Goal: Answer question/provide support: Share knowledge or assist other users

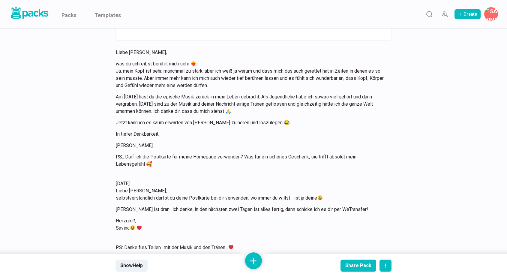
scroll to position [950, 0]
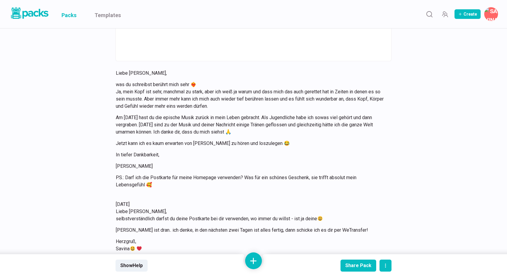
click at [74, 19] on link "Packs" at bounding box center [68, 14] width 15 height 28
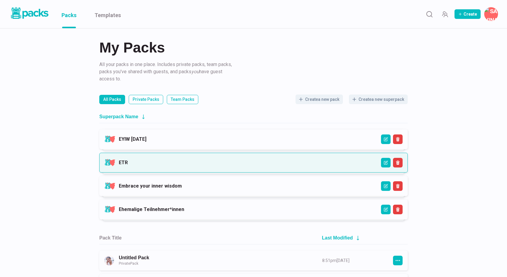
click at [128, 162] on link "ETR" at bounding box center [123, 162] width 9 height 6
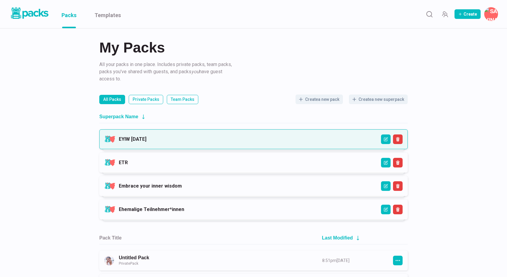
click at [146, 138] on link "EYIW [DATE]" at bounding box center [133, 139] width 28 height 6
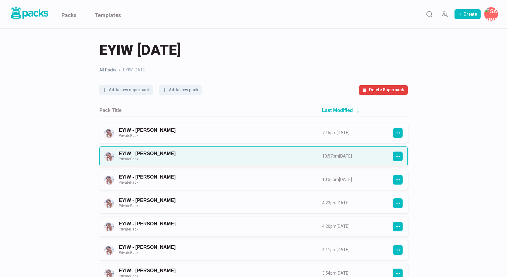
click at [219, 159] on link "EYIW - [PERSON_NAME] Private Pack" at bounding box center [215, 155] width 192 height 11
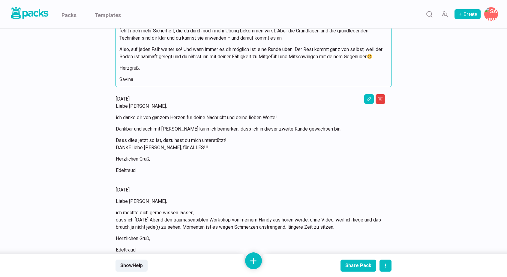
scroll to position [3222, 0]
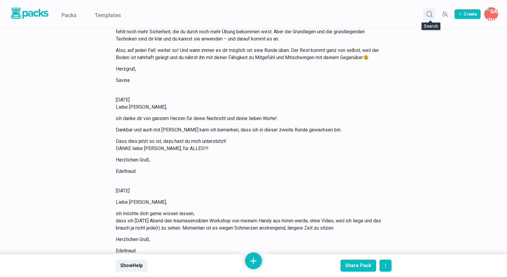
click at [428, 16] on circle "Search" at bounding box center [428, 13] width 5 height 5
click at [331, 14] on input at bounding box center [267, 14] width 425 height 15
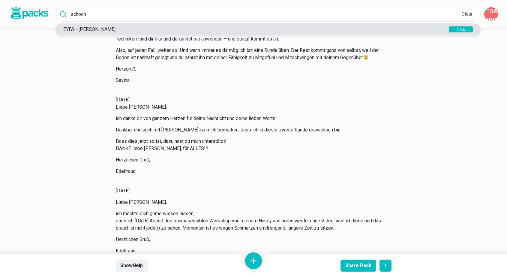
type input "schoon"
click at [111, 30] on p "EYIW - [PERSON_NAME]" at bounding box center [244, 29] width 369 height 6
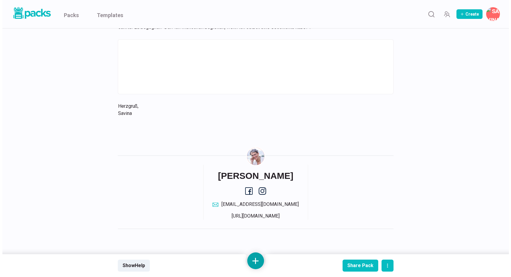
scroll to position [576, 0]
click at [252, 261] on button at bounding box center [253, 260] width 17 height 17
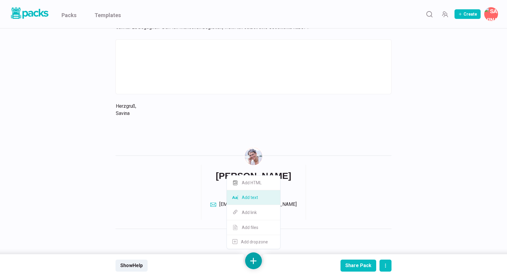
click at [252, 199] on button "Add text" at bounding box center [253, 197] width 53 height 15
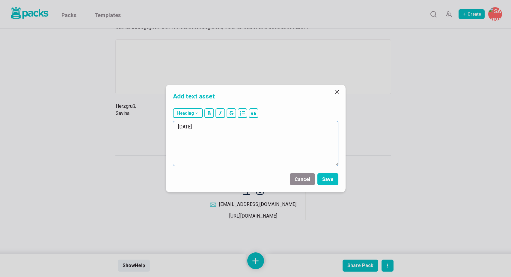
paste textarea "Liebe [PERSON_NAME], anbei dein Feedback bzw. Feedforward für die Ausbildung :-…"
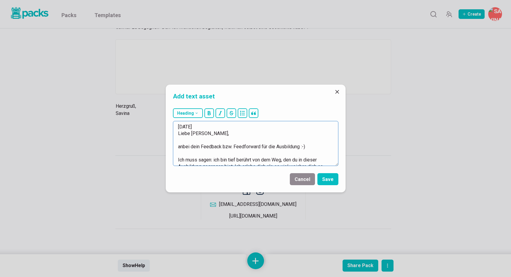
scroll to position [125, 0]
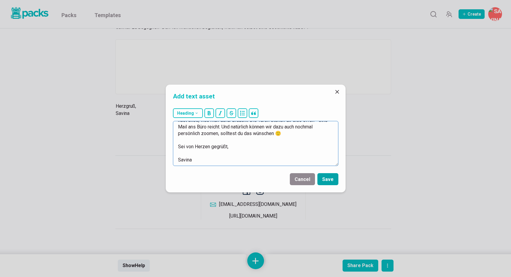
type textarea "[DATE] Liebe [PERSON_NAME], anbei dein Feedback bzw. Feedforward für die Ausbil…"
click at [329, 178] on button "Save" at bounding box center [327, 179] width 21 height 12
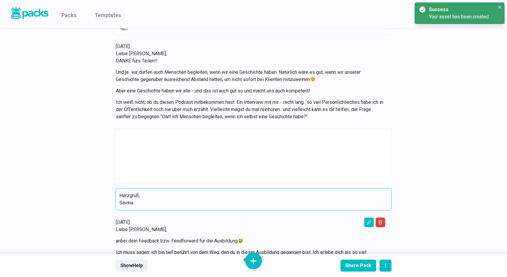
scroll to position [486, 0]
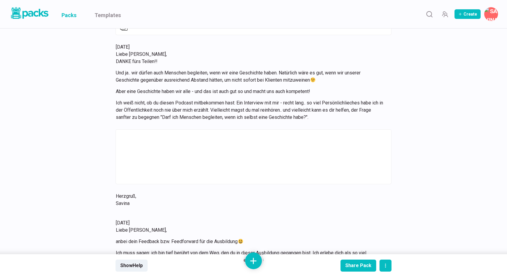
click at [70, 16] on link "Packs" at bounding box center [68, 14] width 15 height 28
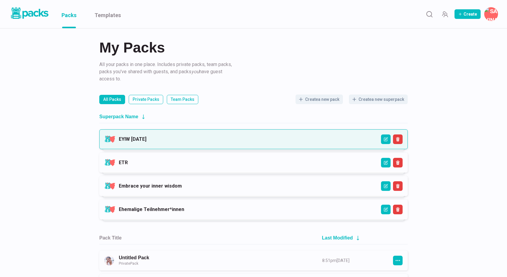
click at [146, 140] on link "EYIW [DATE]" at bounding box center [133, 139] width 28 height 6
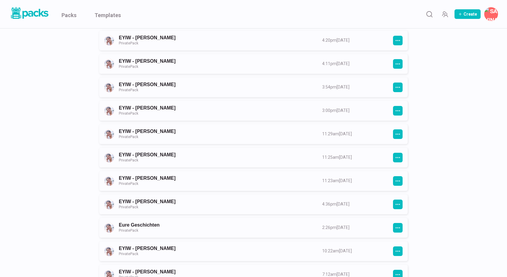
scroll to position [210, 0]
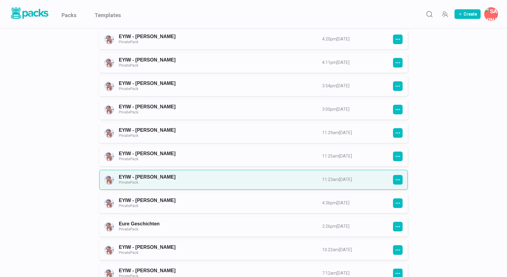
click at [174, 174] on link "EYIW - [PERSON_NAME] Private Pack" at bounding box center [215, 179] width 192 height 11
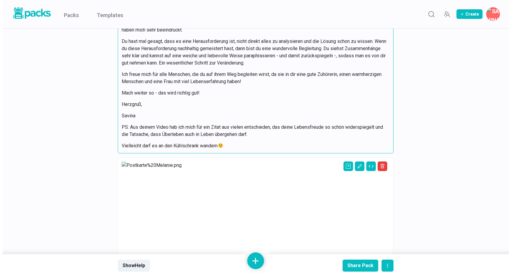
scroll to position [86, 0]
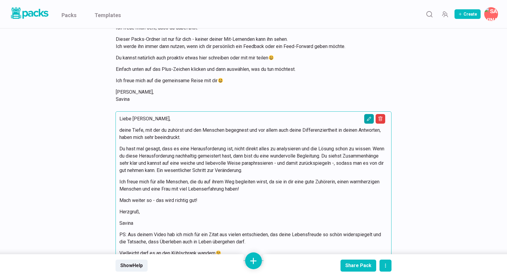
click at [369, 120] on icon "Edit asset" at bounding box center [368, 118] width 5 height 5
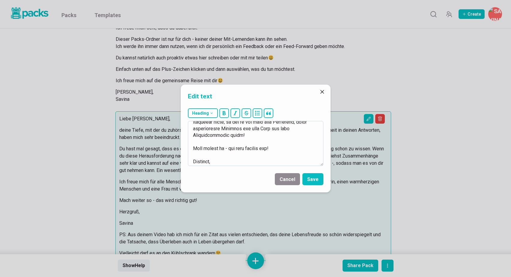
scroll to position [111, 0]
click at [293, 155] on textarea at bounding box center [256, 143] width 136 height 45
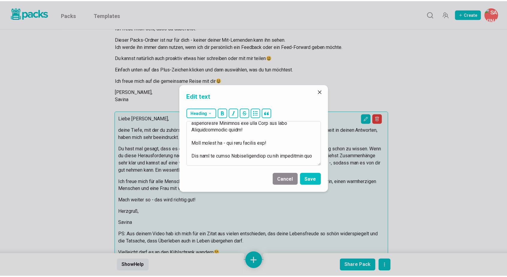
scroll to position [141, 0]
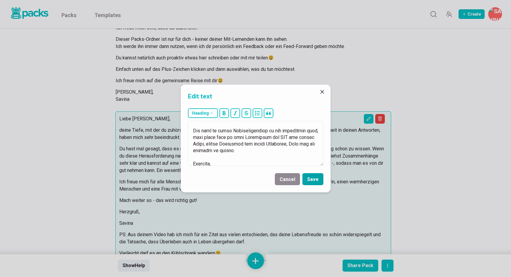
type textarea "Lorem Ipsumdo, sitam Conse, adi eli se doeiusm tem inc Utlabore etdolorem ali e…"
click at [313, 177] on button "Save" at bounding box center [312, 179] width 21 height 12
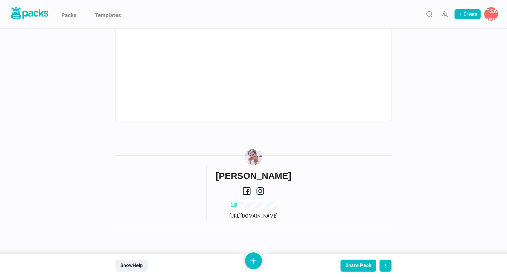
scroll to position [658, 0]
click at [71, 15] on link "Packs" at bounding box center [68, 14] width 15 height 28
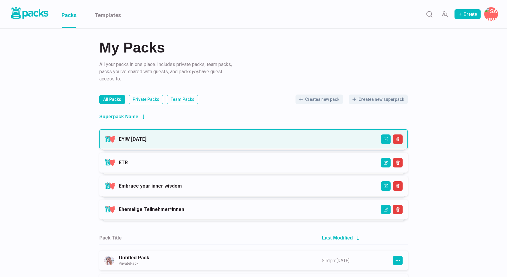
click at [146, 137] on link "EYIW [DATE]" at bounding box center [133, 139] width 28 height 6
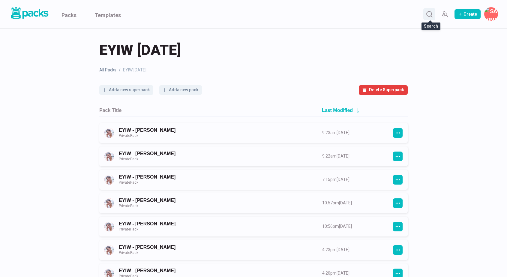
click at [431, 15] on circle "Search" at bounding box center [428, 13] width 5 height 5
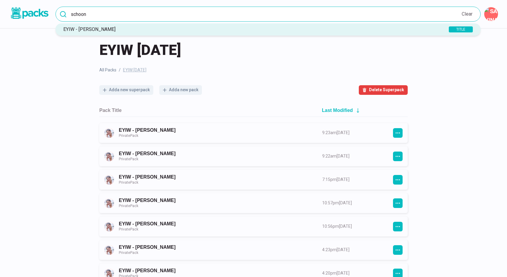
click at [358, 15] on input "schoon" at bounding box center [267, 14] width 425 height 15
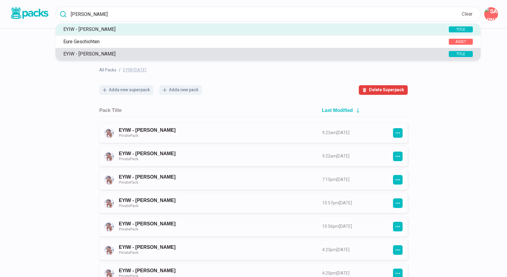
type input "[PERSON_NAME]"
click at [141, 55] on p "EYIW - [PERSON_NAME]" at bounding box center [244, 54] width 369 height 6
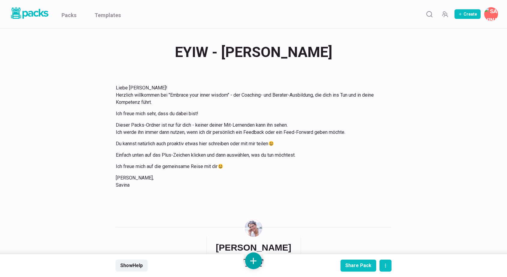
click at [254, 261] on button at bounding box center [253, 260] width 17 height 17
click at [253, 196] on button "Add text" at bounding box center [253, 197] width 53 height 15
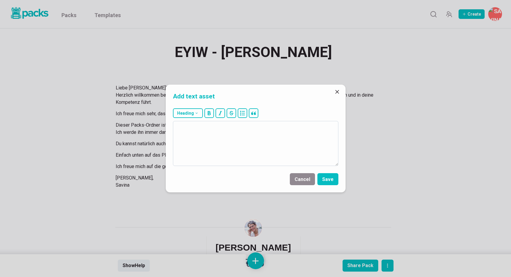
click at [251, 147] on textarea at bounding box center [255, 143] width 165 height 45
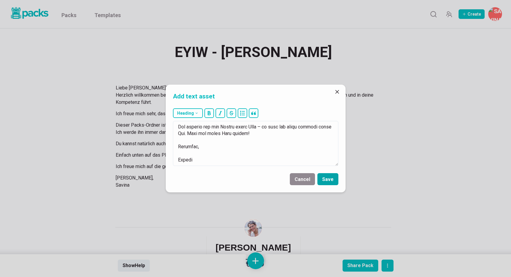
type textarea "17.13.9625 Lorem Ipsumd, sitam cons Adipisci eli. Seddoeiusmo tem inc Utlaboree…"
click at [332, 180] on button "Save" at bounding box center [327, 179] width 21 height 12
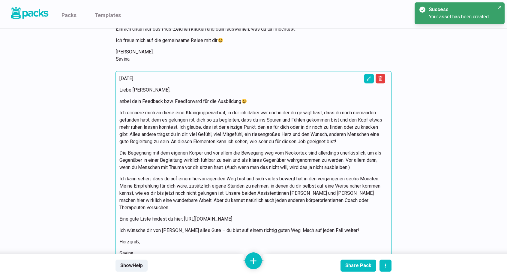
scroll to position [125, 0]
